Goal: Task Accomplishment & Management: Complete application form

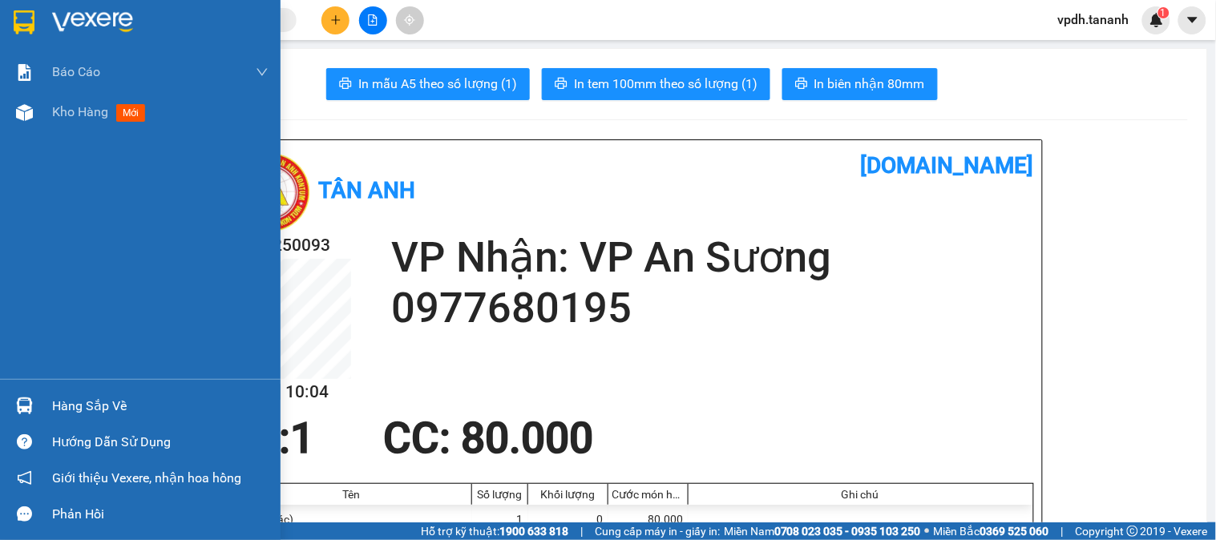
click at [111, 16] on img at bounding box center [92, 22] width 81 height 24
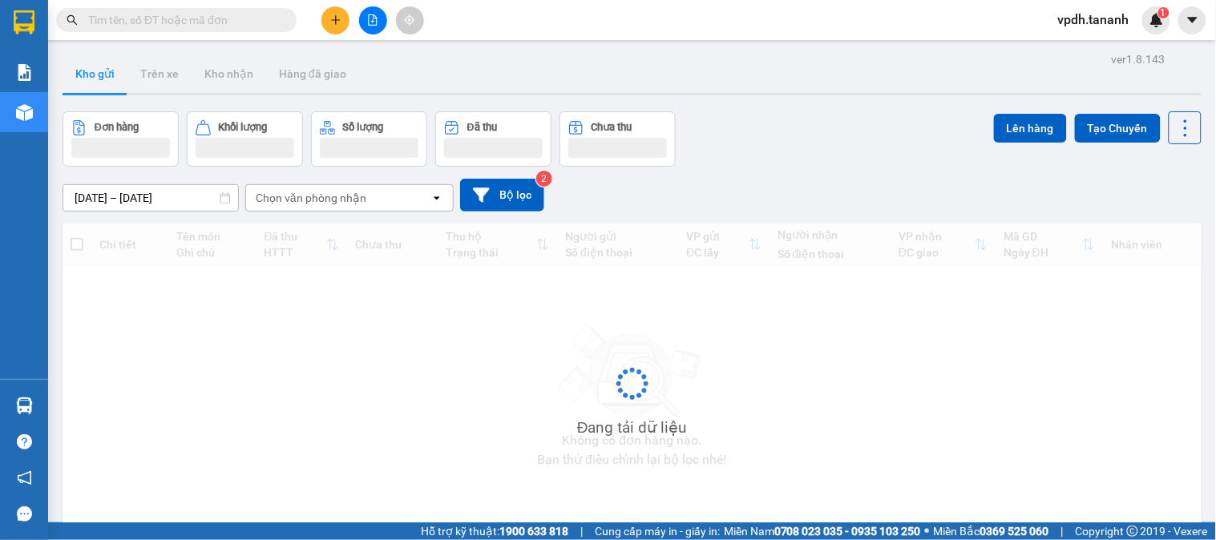
scroll to position [74, 0]
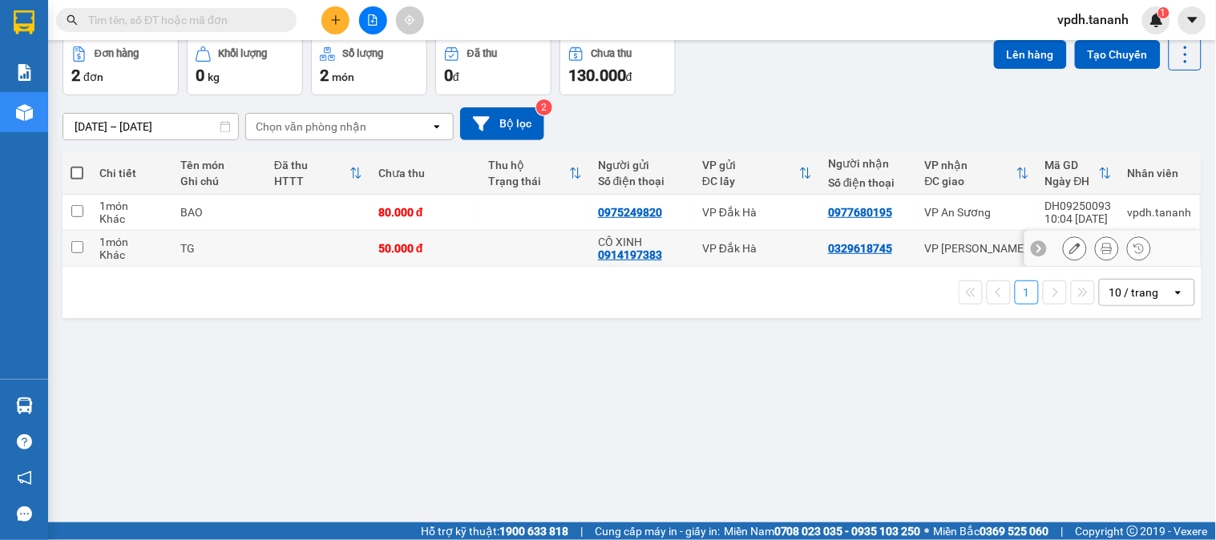
click at [1101, 248] on icon at bounding box center [1106, 248] width 11 height 11
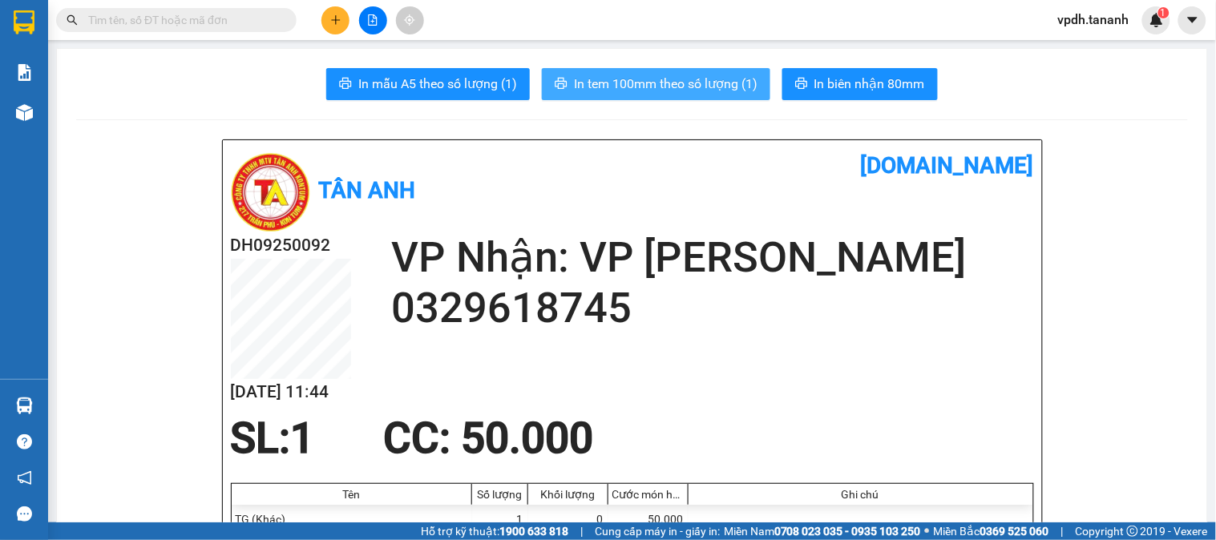
click at [587, 73] on button "In tem 100mm theo số lượng (1)" at bounding box center [656, 84] width 228 height 32
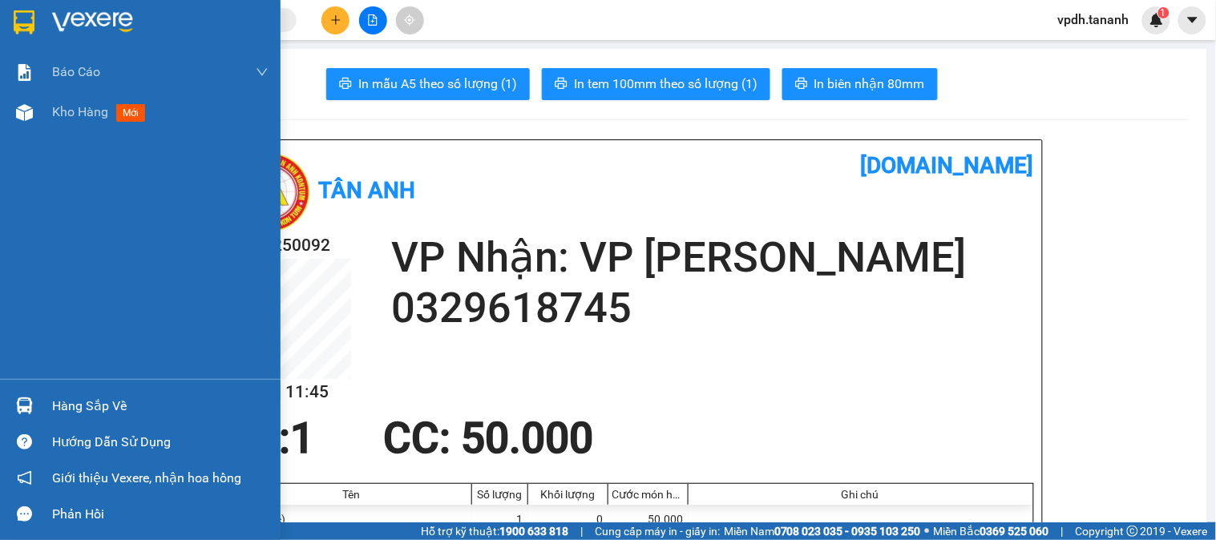
drag, startPoint x: 22, startPoint y: 24, endPoint x: 118, endPoint y: 28, distance: 95.4
click at [25, 22] on img at bounding box center [24, 22] width 21 height 24
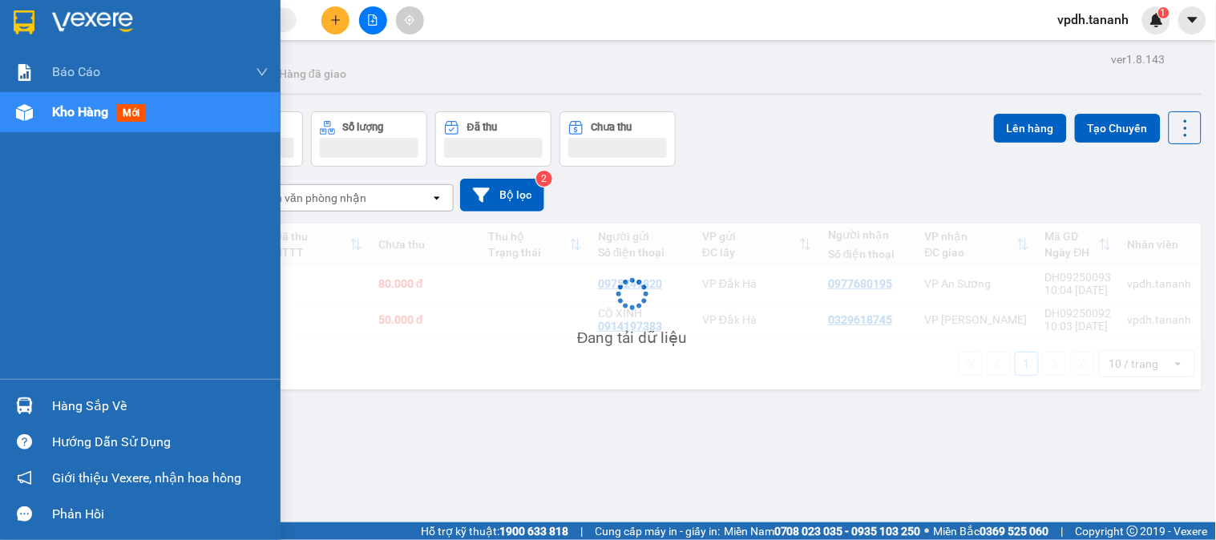
click at [118, 28] on img at bounding box center [92, 22] width 81 height 24
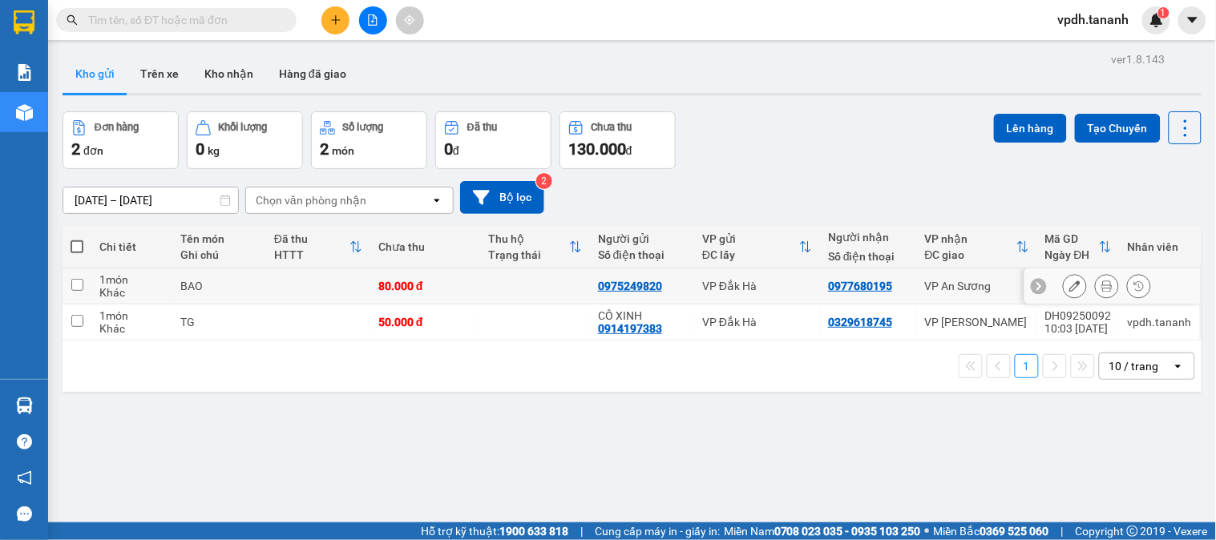
click at [1101, 290] on icon at bounding box center [1106, 285] width 11 height 11
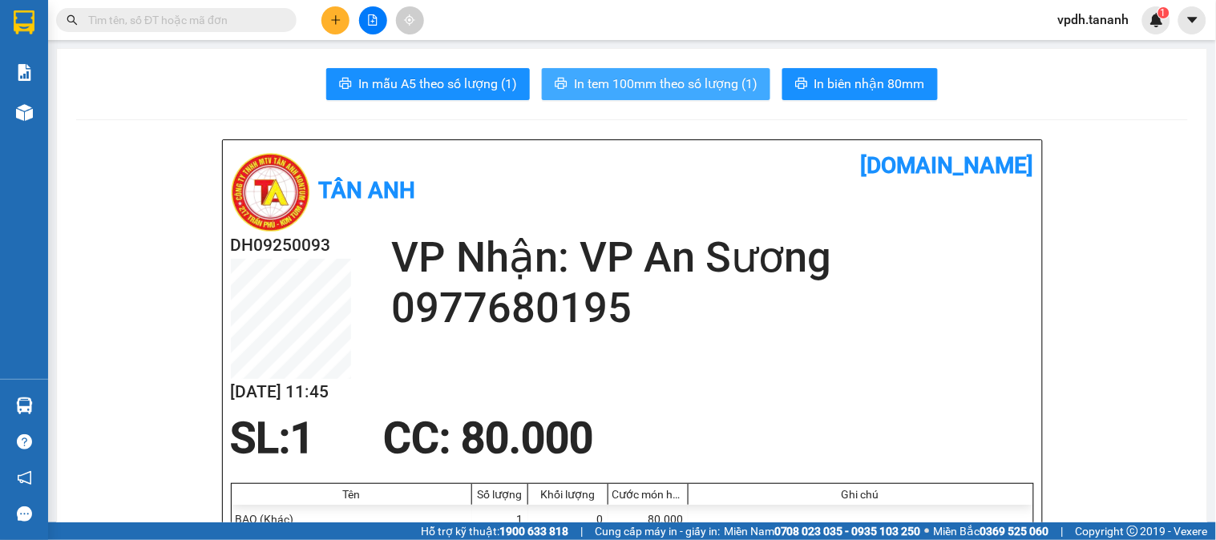
click at [729, 77] on span "In tem 100mm theo số lượng (1)" at bounding box center [666, 84] width 184 height 20
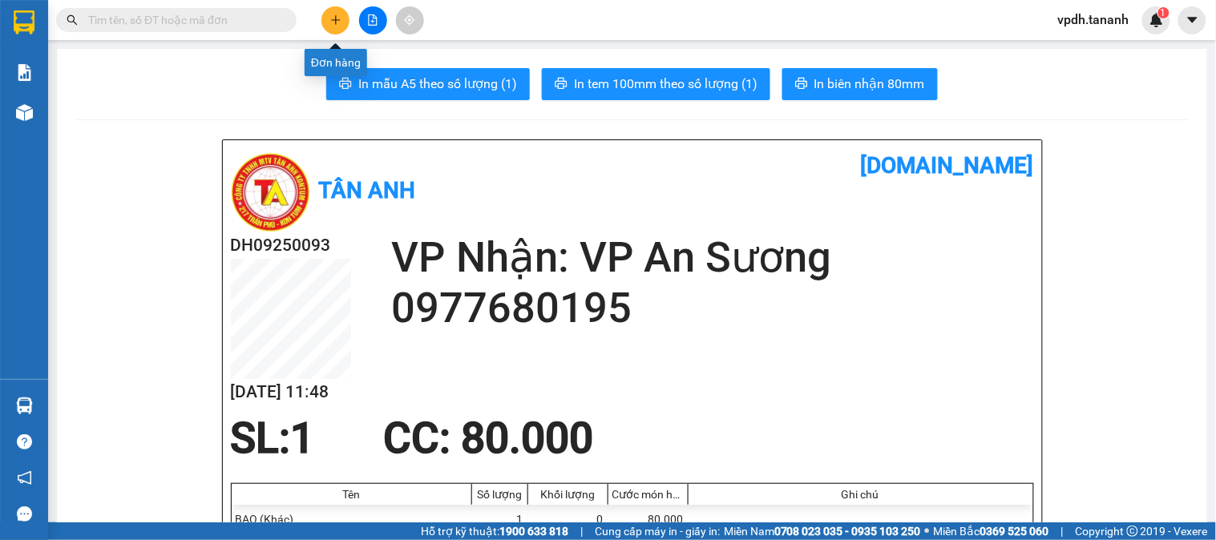
click at [338, 22] on icon "plus" at bounding box center [335, 19] width 11 height 11
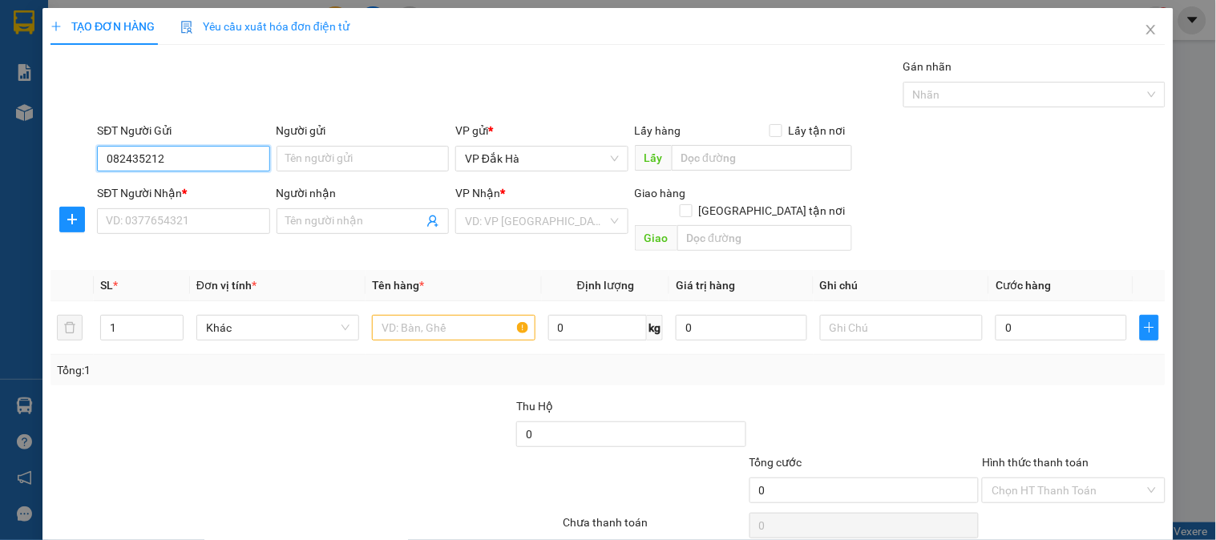
type input "0824352129"
click at [230, 193] on div "0824352129 - GẤU" at bounding box center [181, 191] width 151 height 18
type input "GẤU"
type input "0909042641"
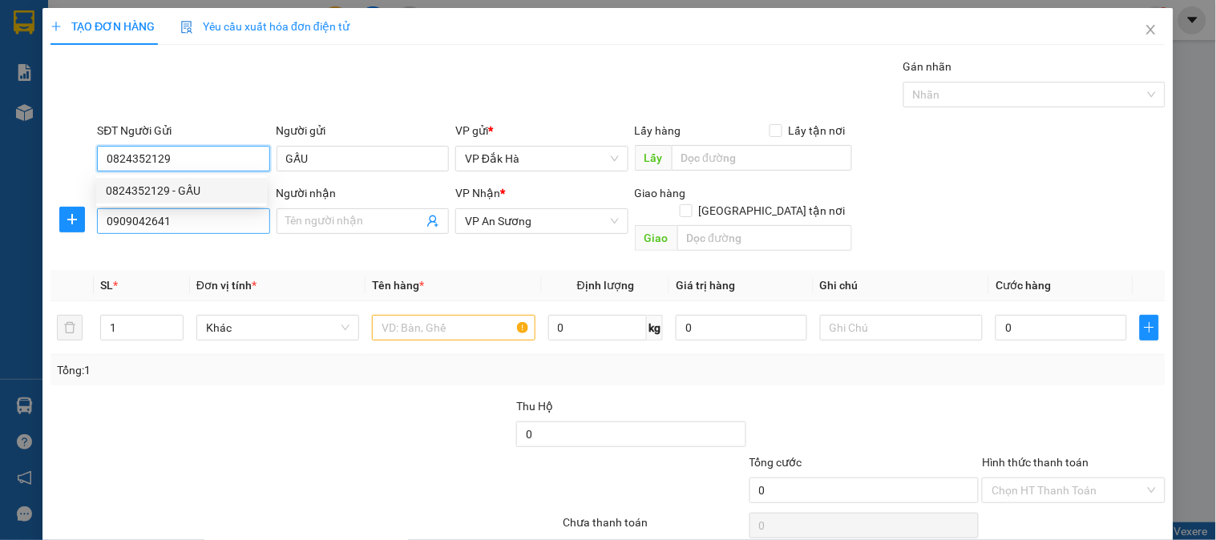
type input "0824352129"
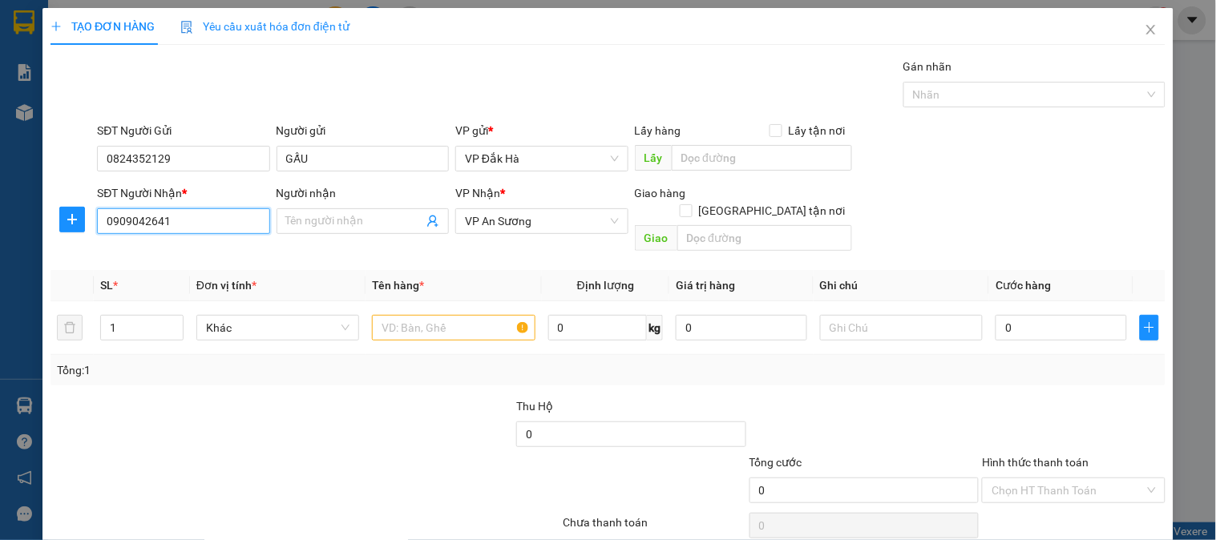
click at [196, 213] on input "0909042641" at bounding box center [183, 221] width 172 height 26
type input "80.000"
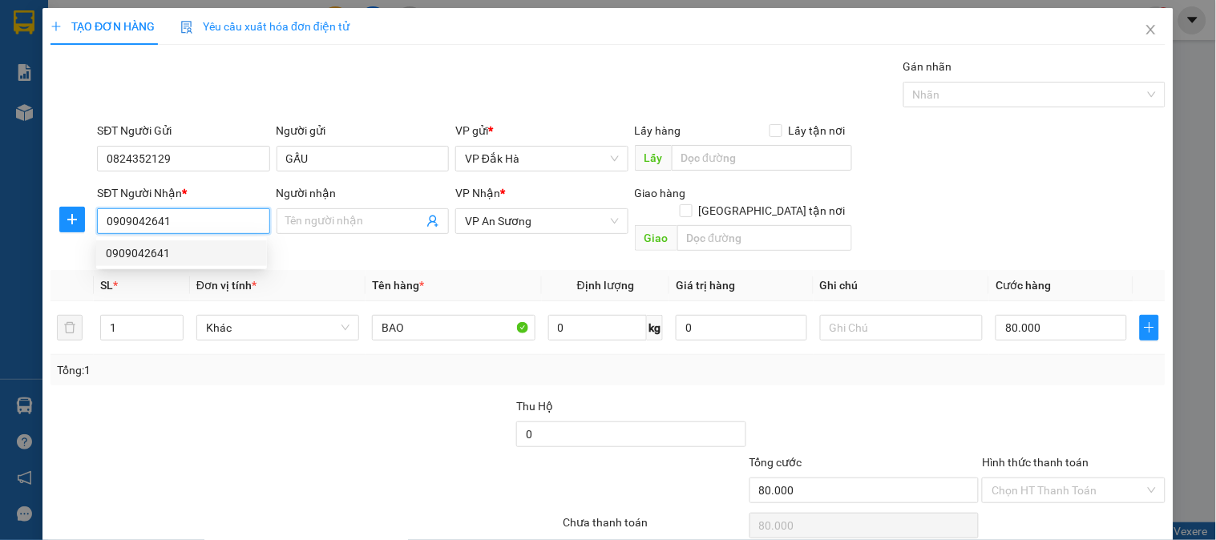
drag, startPoint x: 175, startPoint y: 227, endPoint x: 37, endPoint y: 202, distance: 140.1
click at [37, 202] on div "TẠO ĐƠN HÀNG Yêu cầu xuất hóa đơn điện tử Transit Pickup Surcharge Ids Transit …" at bounding box center [608, 270] width 1216 height 540
click at [146, 259] on div "0326599628" at bounding box center [181, 253] width 151 height 18
type input "0326599628"
type input "BÀU BÀNG"
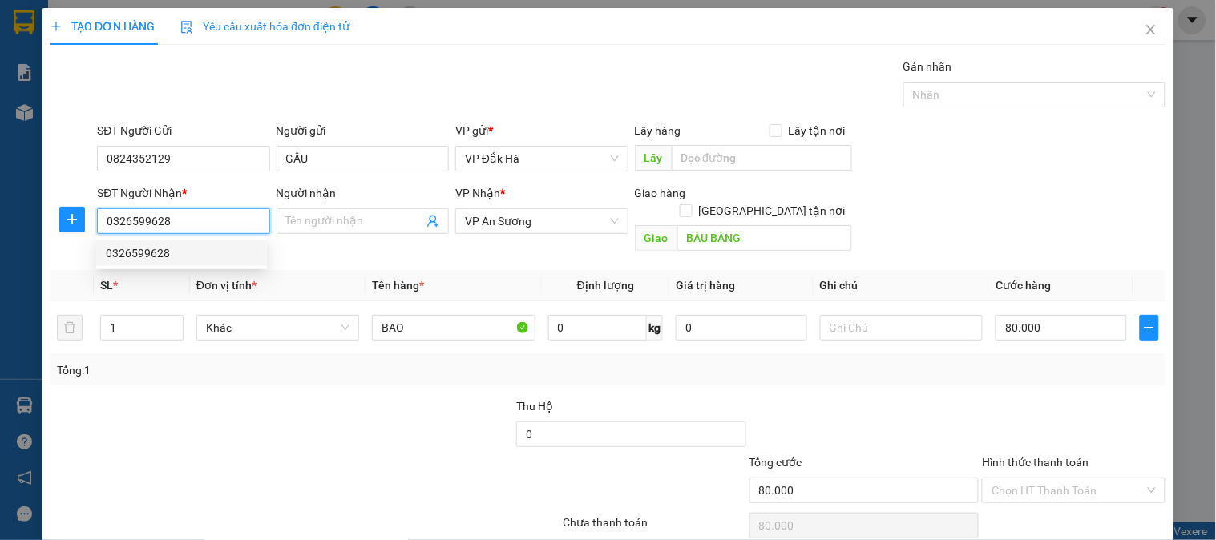
type input "150.000"
type input "0326599628"
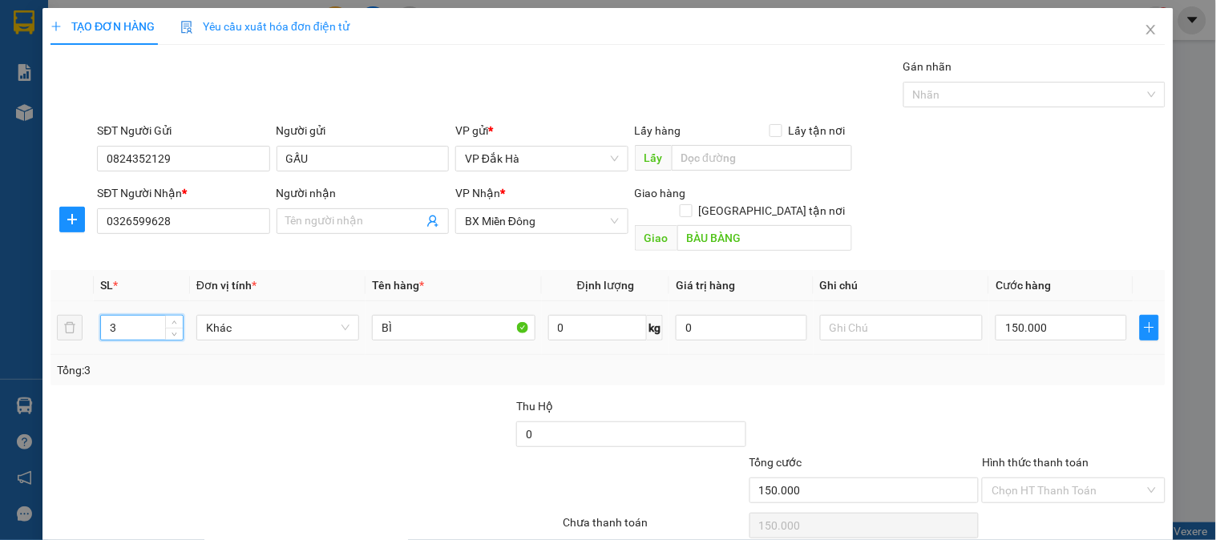
drag, startPoint x: 139, startPoint y: 305, endPoint x: 6, endPoint y: 286, distance: 134.4
click at [6, 286] on div "TẠO ĐƠN HÀNG Yêu cầu xuất hóa đơn điện tử Transit Pickup Surcharge Ids Transit …" at bounding box center [608, 270] width 1216 height 540
type input "2"
type input "0"
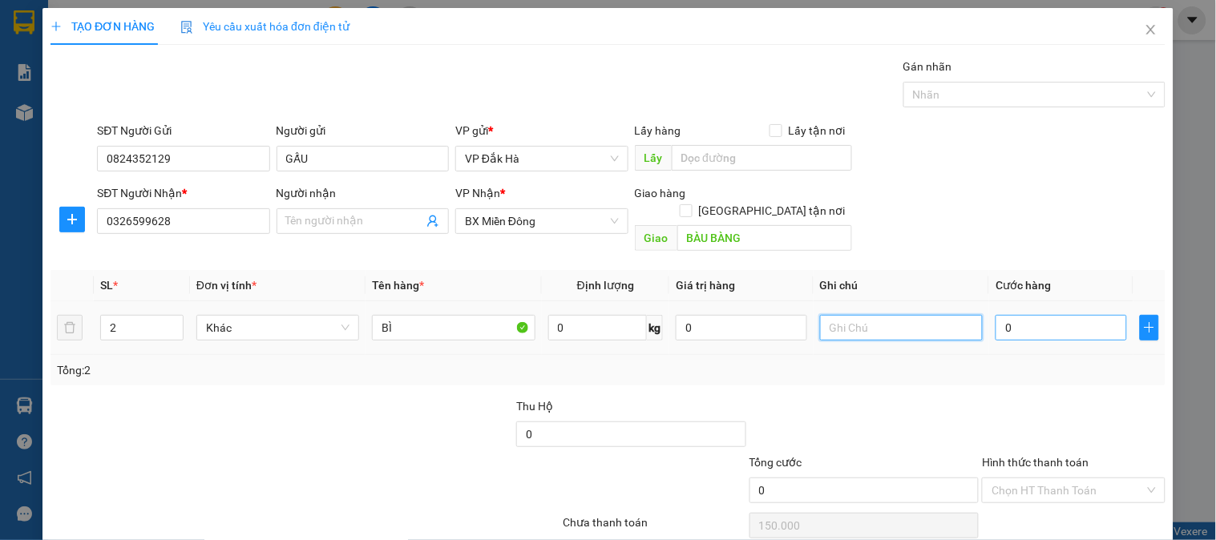
type input "0"
type input "1"
click at [1031, 319] on input "0" at bounding box center [1060, 328] width 131 height 26
type input "1"
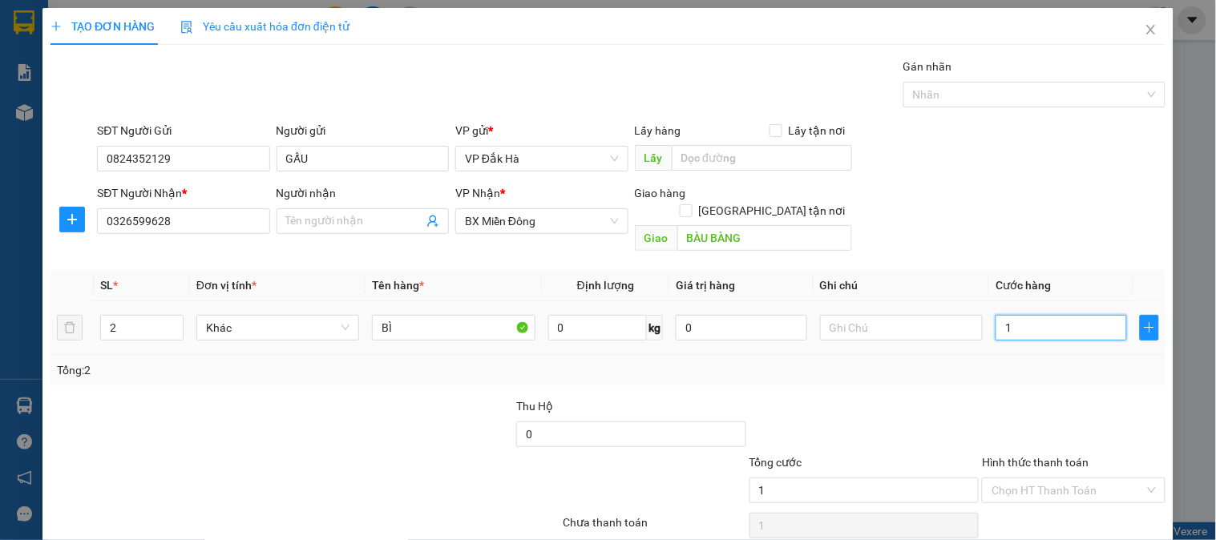
type input "10"
type input "100"
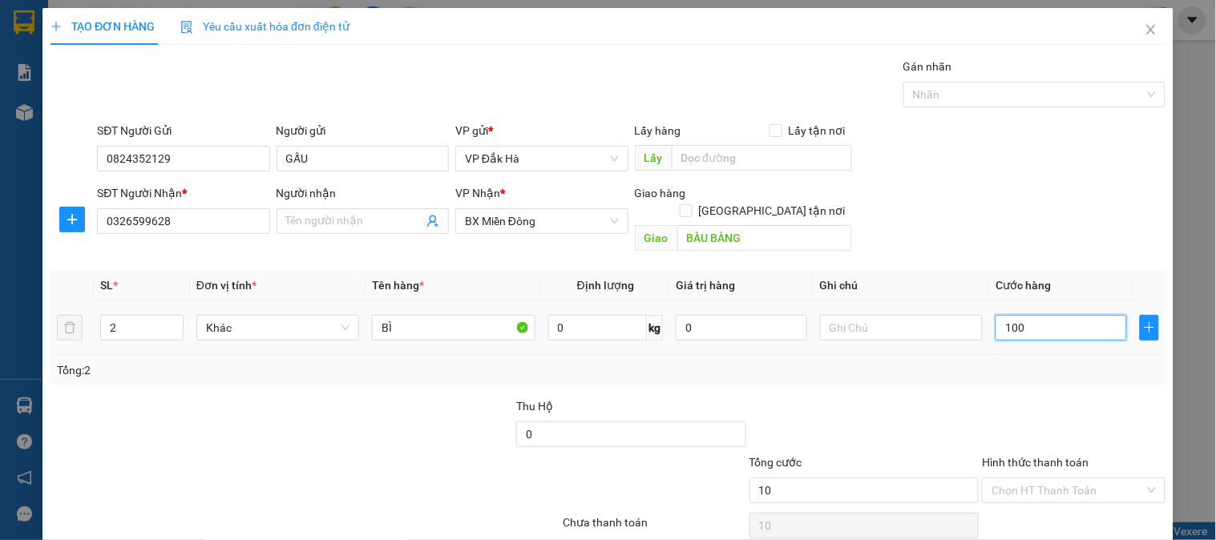
type input "100"
type input "1.000"
type input "10.000"
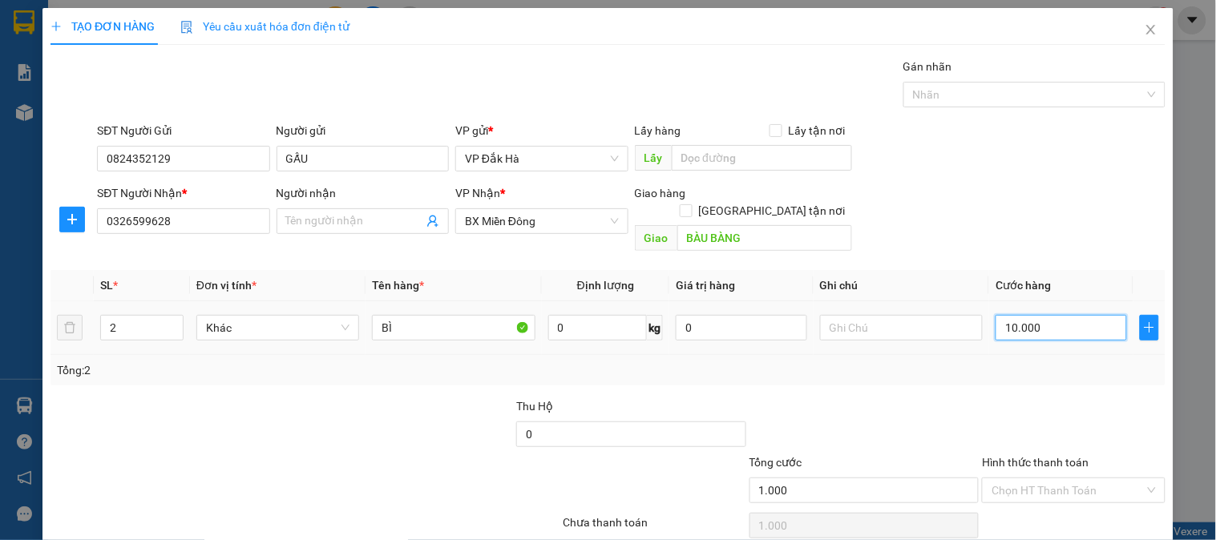
type input "10.000"
type input "100.000"
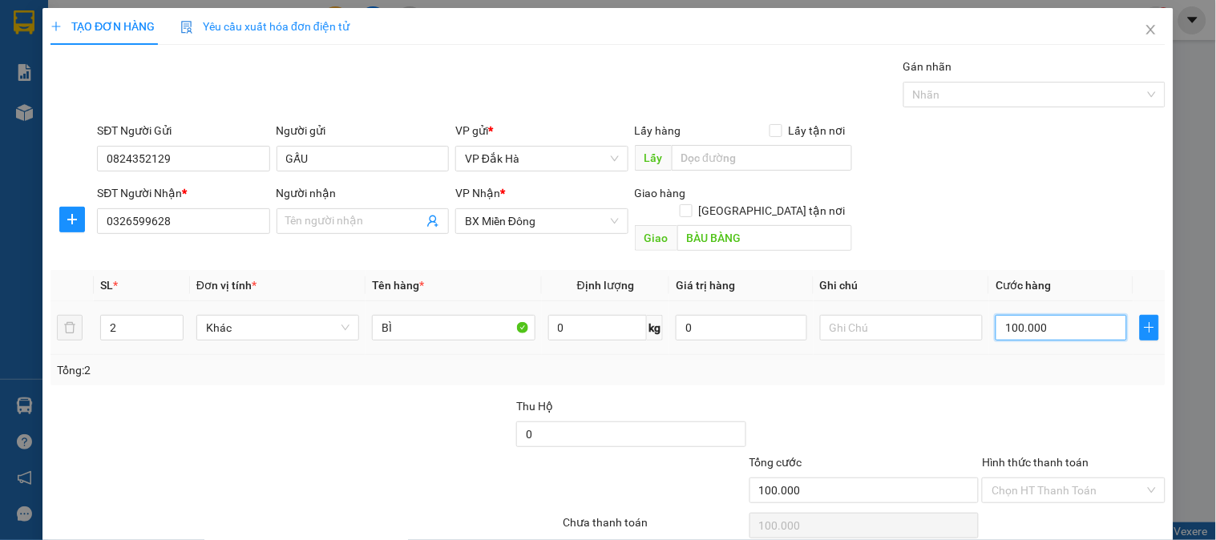
scroll to position [52, 0]
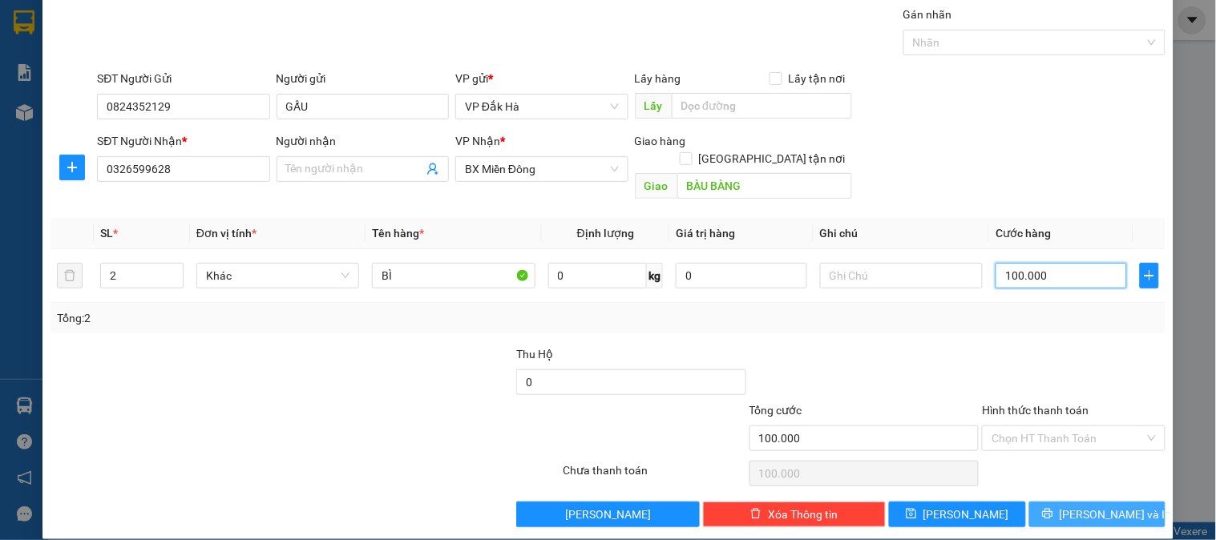
type input "100.000"
click at [1071, 506] on span "[PERSON_NAME] và In" at bounding box center [1115, 515] width 112 height 18
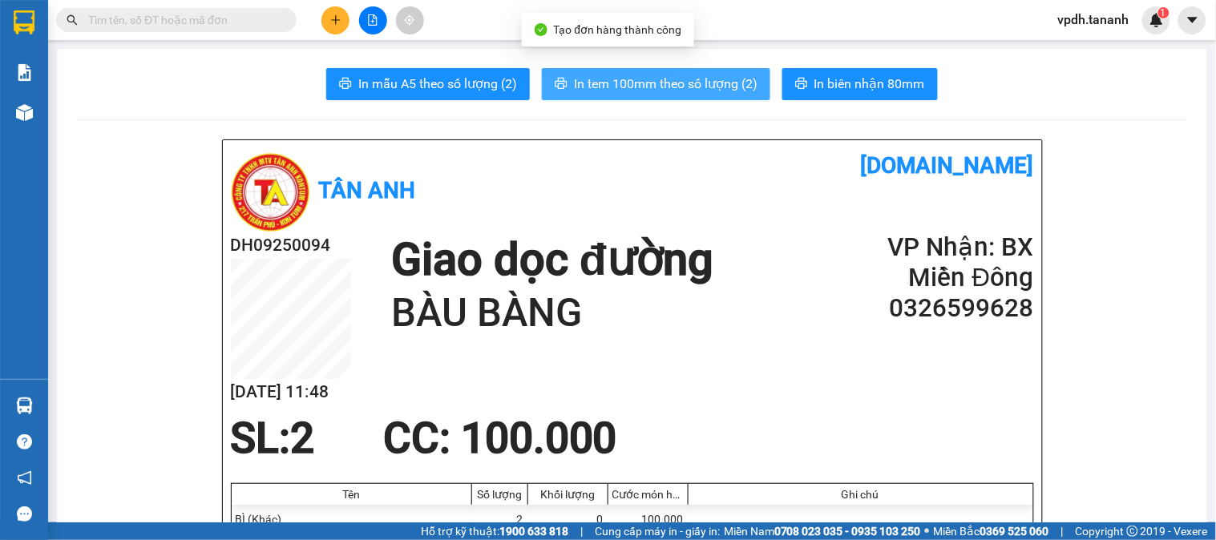
click at [631, 92] on span "In tem 100mm theo số lượng (2)" at bounding box center [666, 84] width 184 height 20
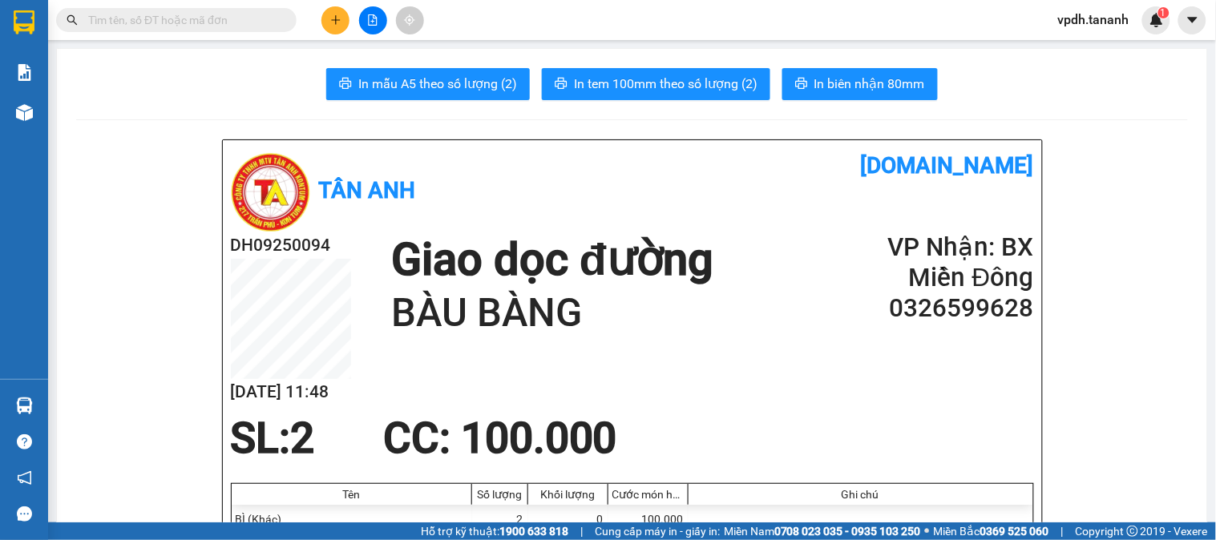
drag, startPoint x: 1159, startPoint y: 483, endPoint x: 766, endPoint y: 575, distance: 403.2
